Goal: Task Accomplishment & Management: Manage account settings

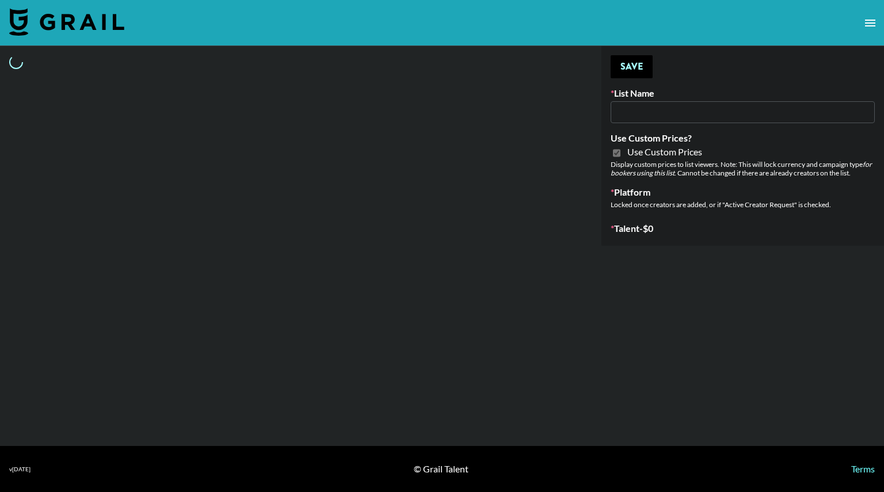
type input "Milan Laser"
checkbox input "true"
select select "Brand"
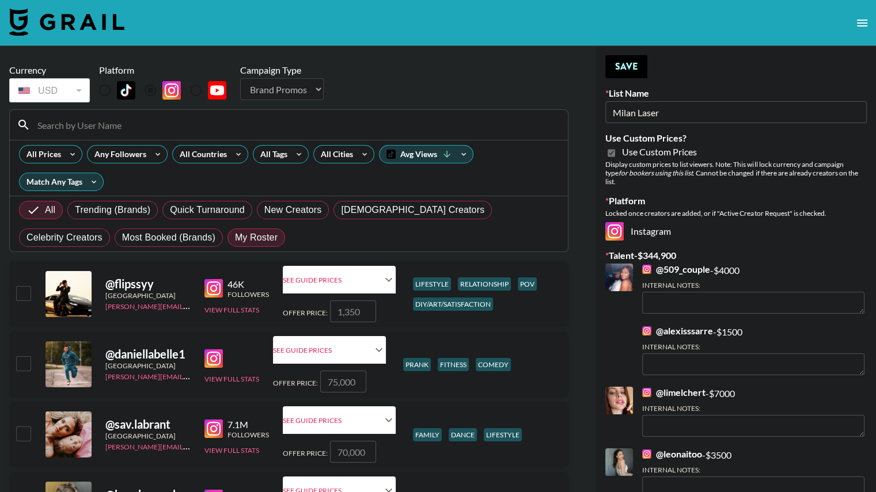
click at [235, 237] on span "My Roster" at bounding box center [256, 238] width 43 height 14
click at [235, 238] on input "My Roster" at bounding box center [235, 238] width 0 height 0
radio input "true"
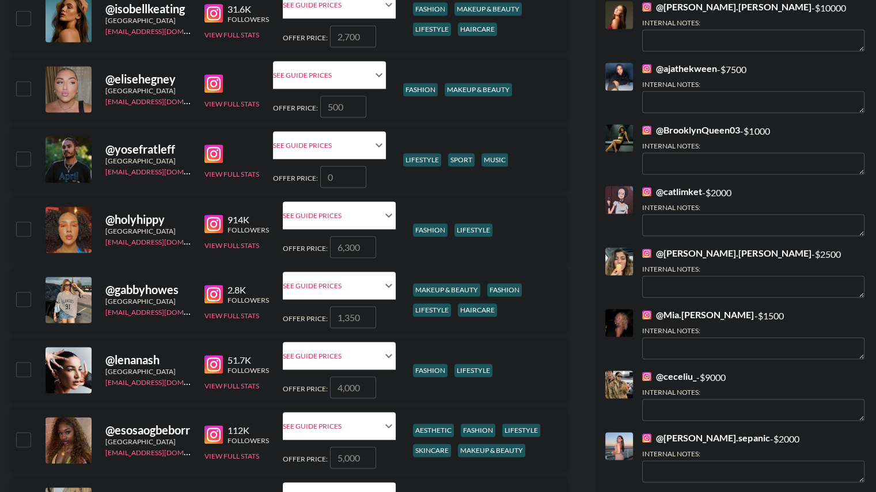
scroll to position [1620, 0]
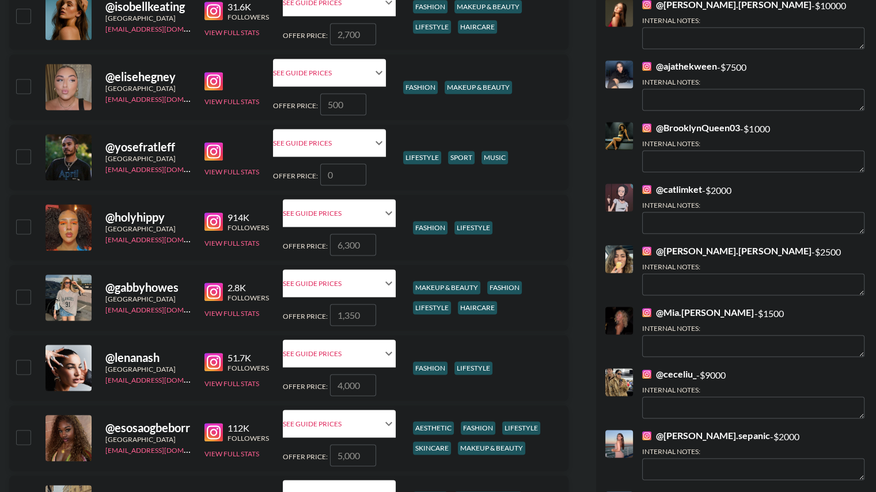
click at [21, 226] on input "checkbox" at bounding box center [23, 226] width 14 height 14
checkbox input "true"
type input "6300"
click at [21, 436] on input "checkbox" at bounding box center [23, 437] width 14 height 14
checkbox input "true"
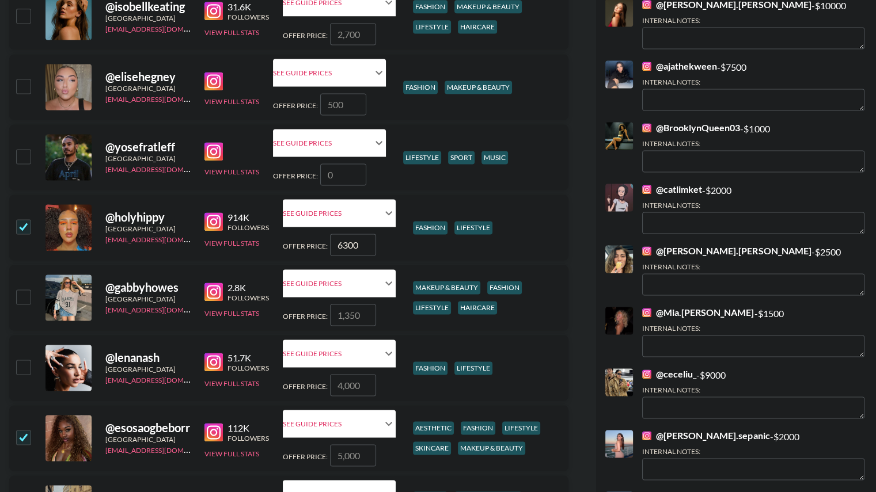
type input "5000"
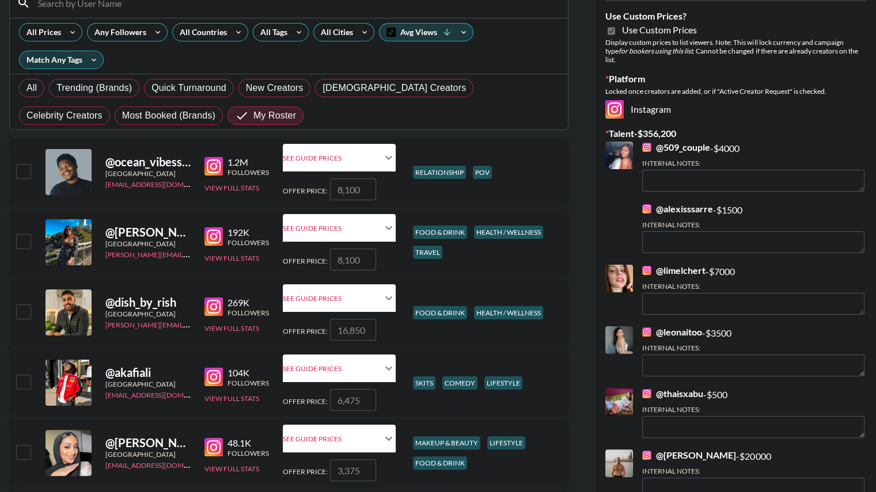
scroll to position [0, 0]
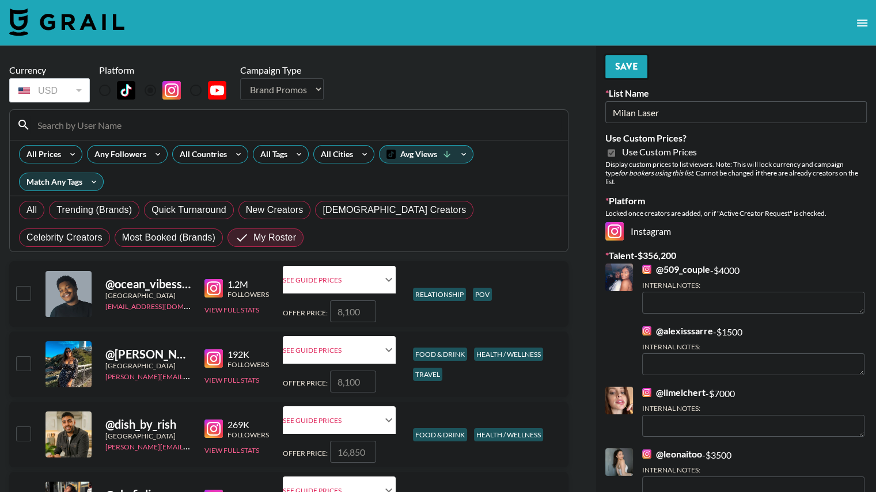
click at [629, 64] on button "Save" at bounding box center [626, 66] width 42 height 23
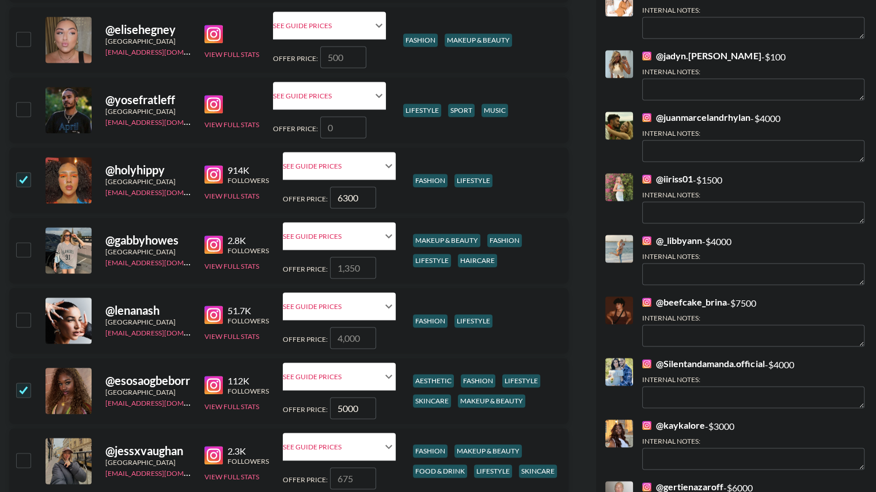
scroll to position [1679, 0]
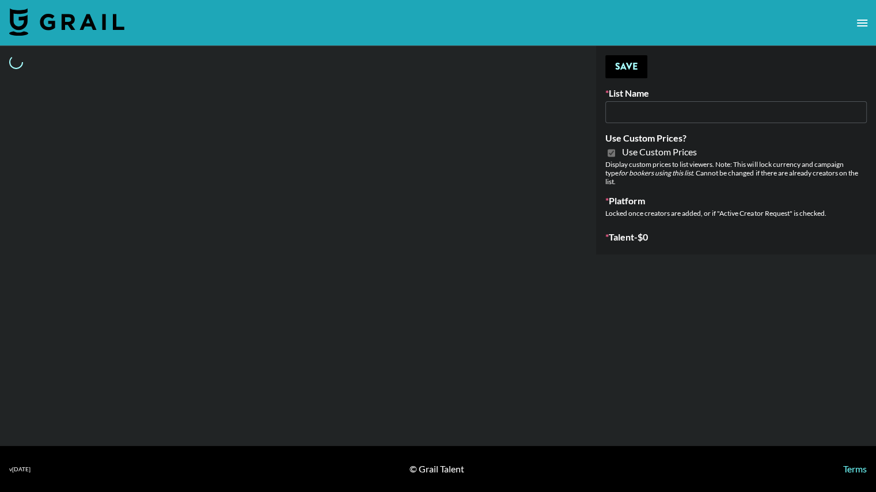
type input "Galaxy Lamps"
checkbox input "true"
select select "Brand"
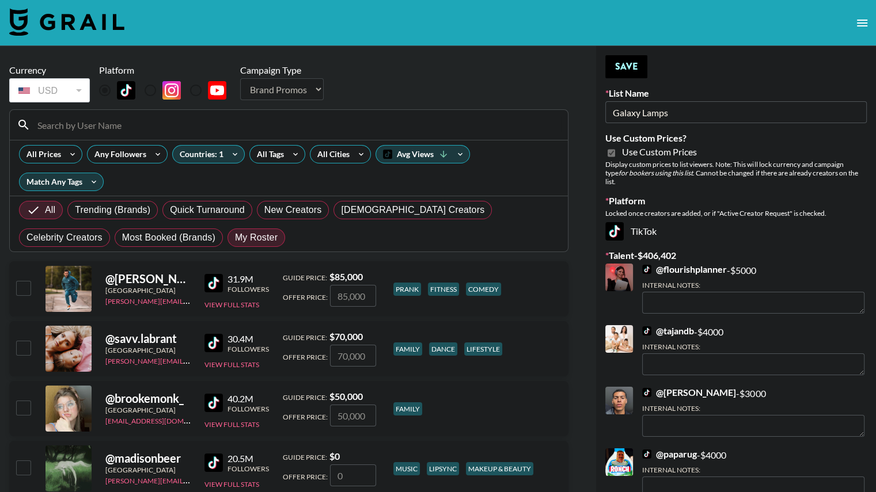
click at [235, 231] on span "My Roster" at bounding box center [256, 238] width 43 height 14
click at [235, 238] on input "My Roster" at bounding box center [235, 238] width 0 height 0
radio input "true"
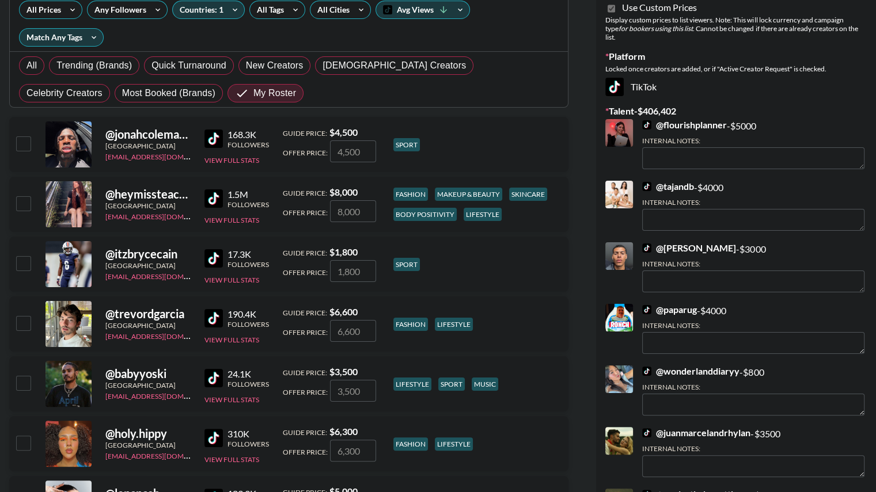
scroll to position [144, 0]
click at [25, 197] on input "checkbox" at bounding box center [23, 204] width 14 height 14
checkbox input "true"
type input "8000"
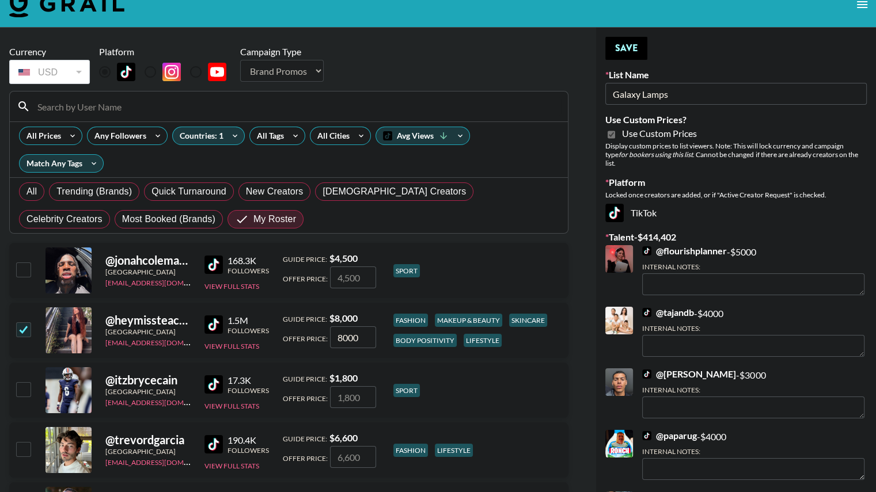
scroll to position [10, 0]
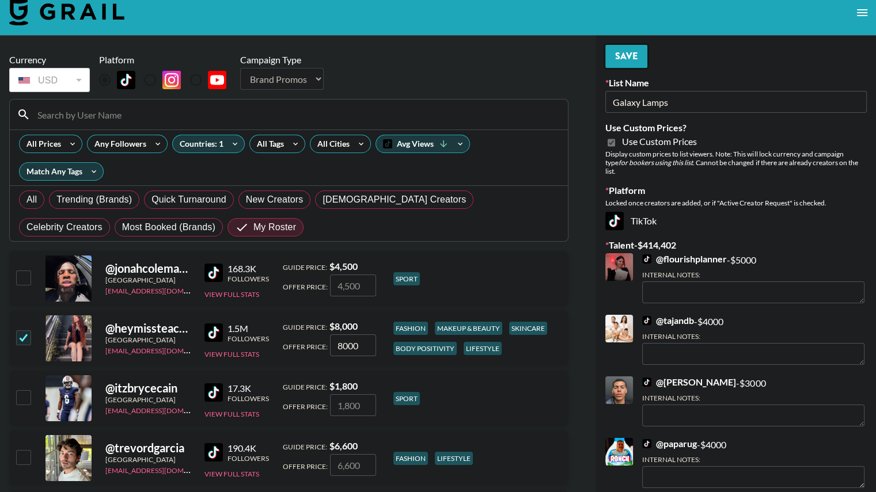
click at [624, 59] on button "Save" at bounding box center [626, 56] width 42 height 23
radio input "true"
